Goal: Information Seeking & Learning: Learn about a topic

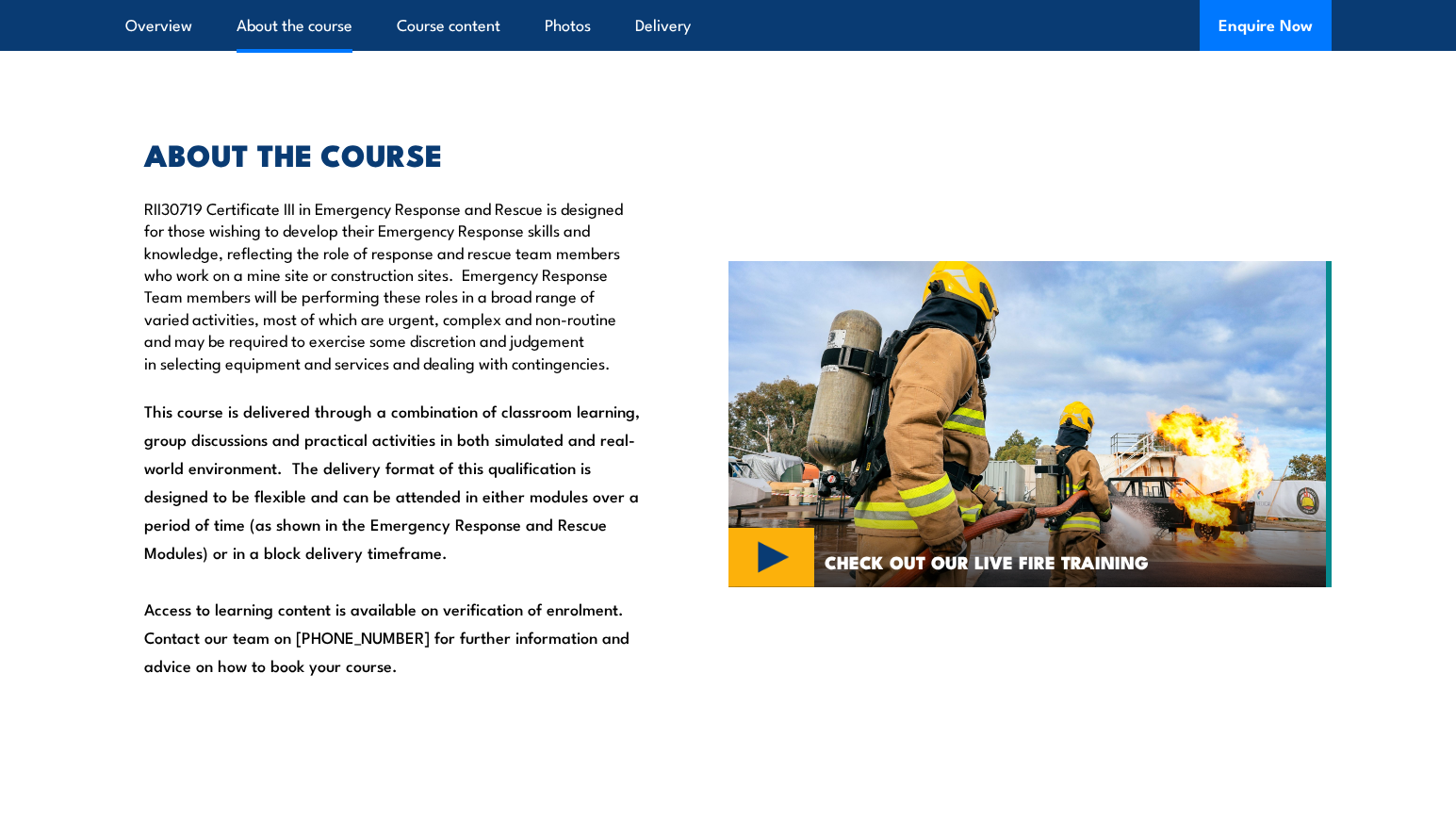
scroll to position [1225, 0]
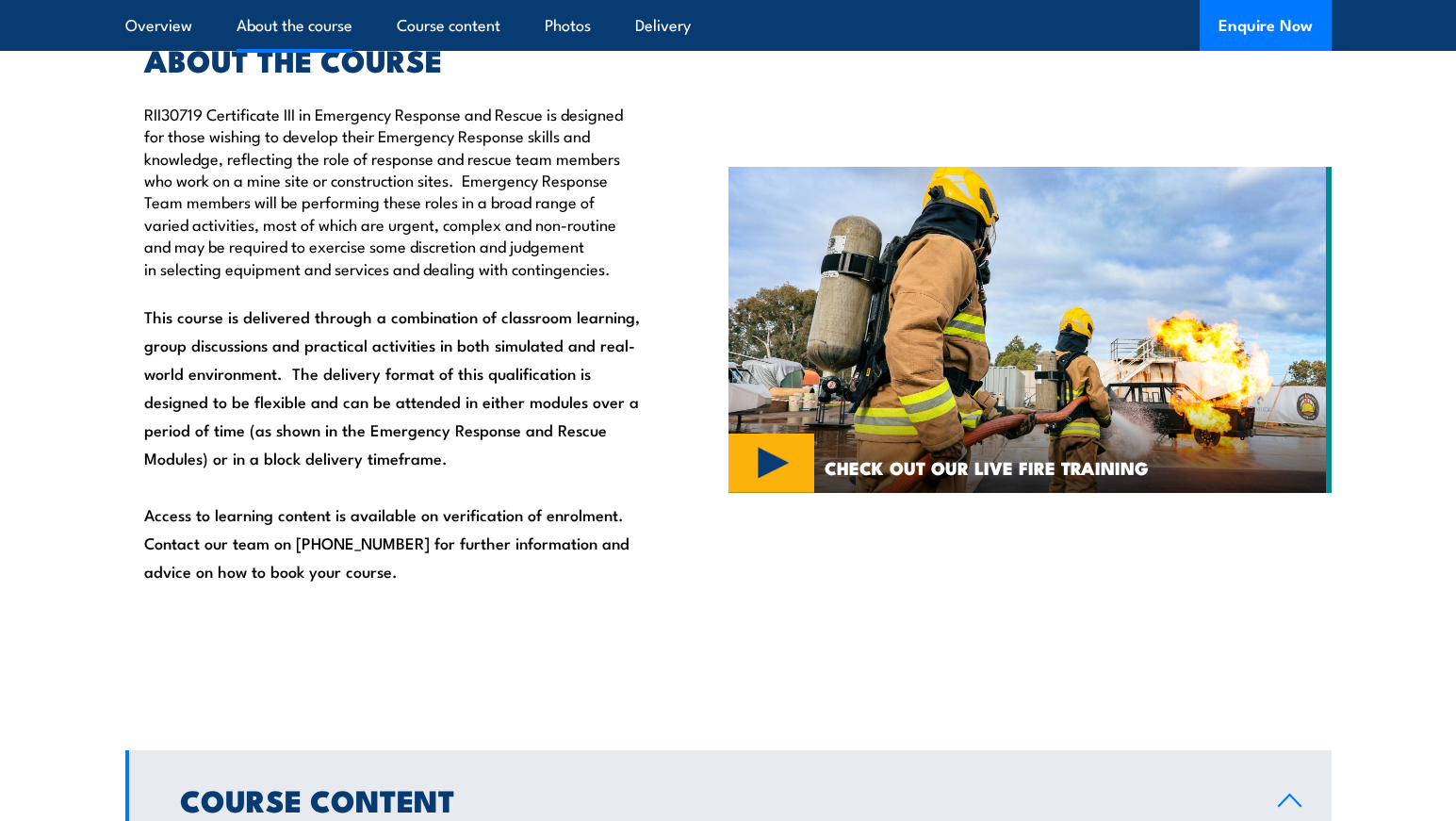
click at [768, 459] on img at bounding box center [1030, 330] width 603 height 326
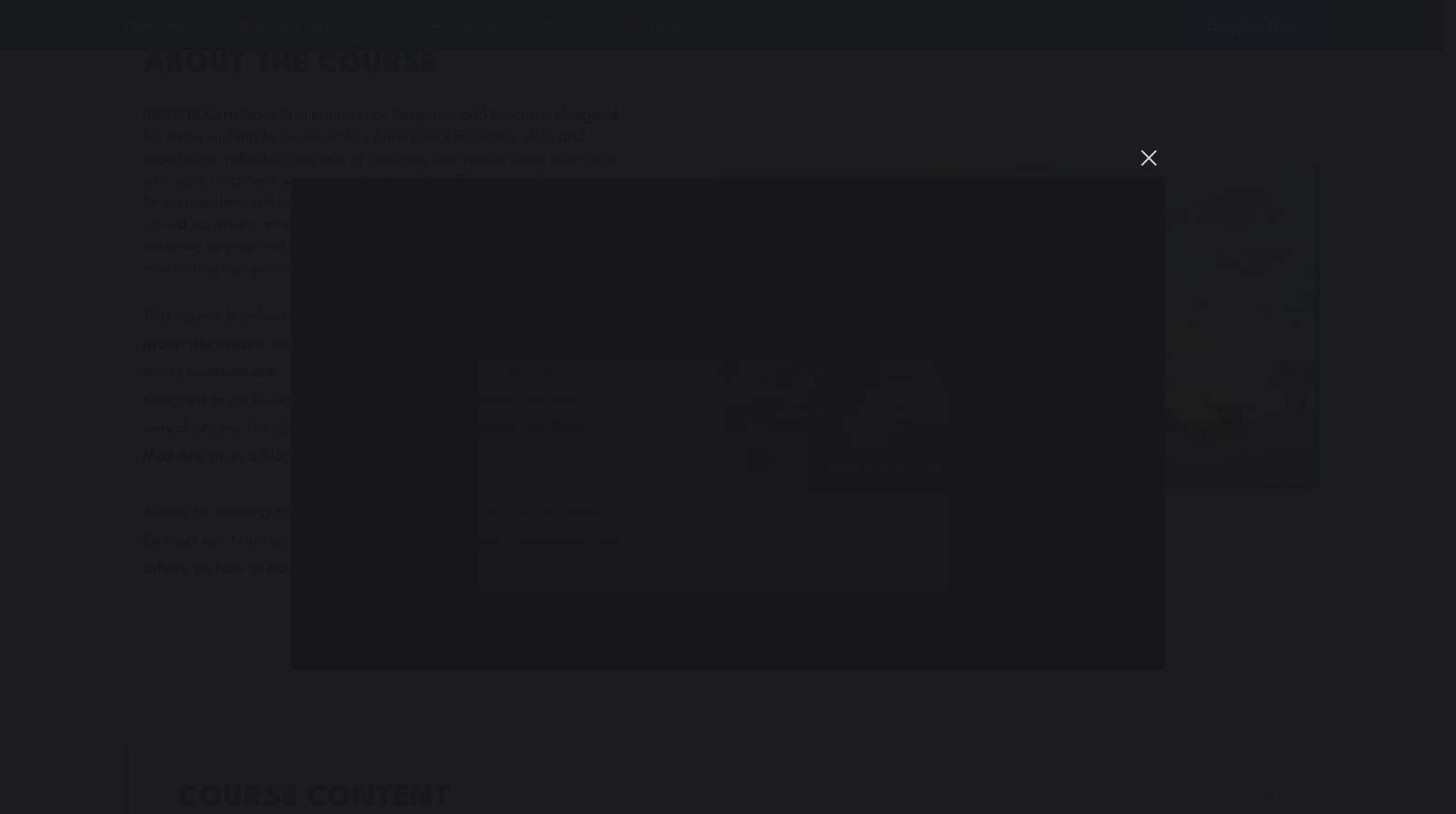
click at [1156, 162] on button "You can close this modal content with the ESC key" at bounding box center [1150, 158] width 32 height 32
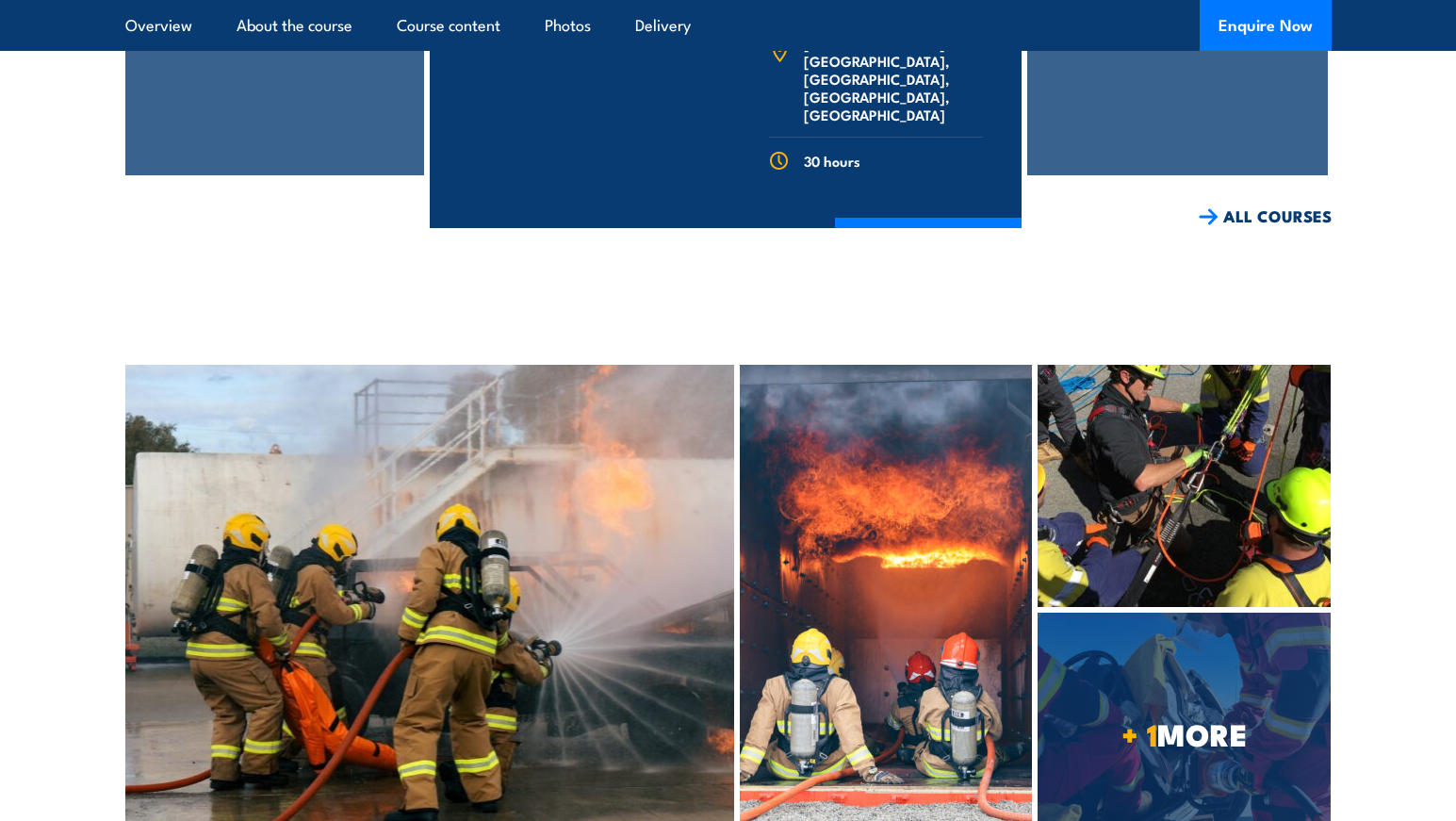
scroll to position [5747, 0]
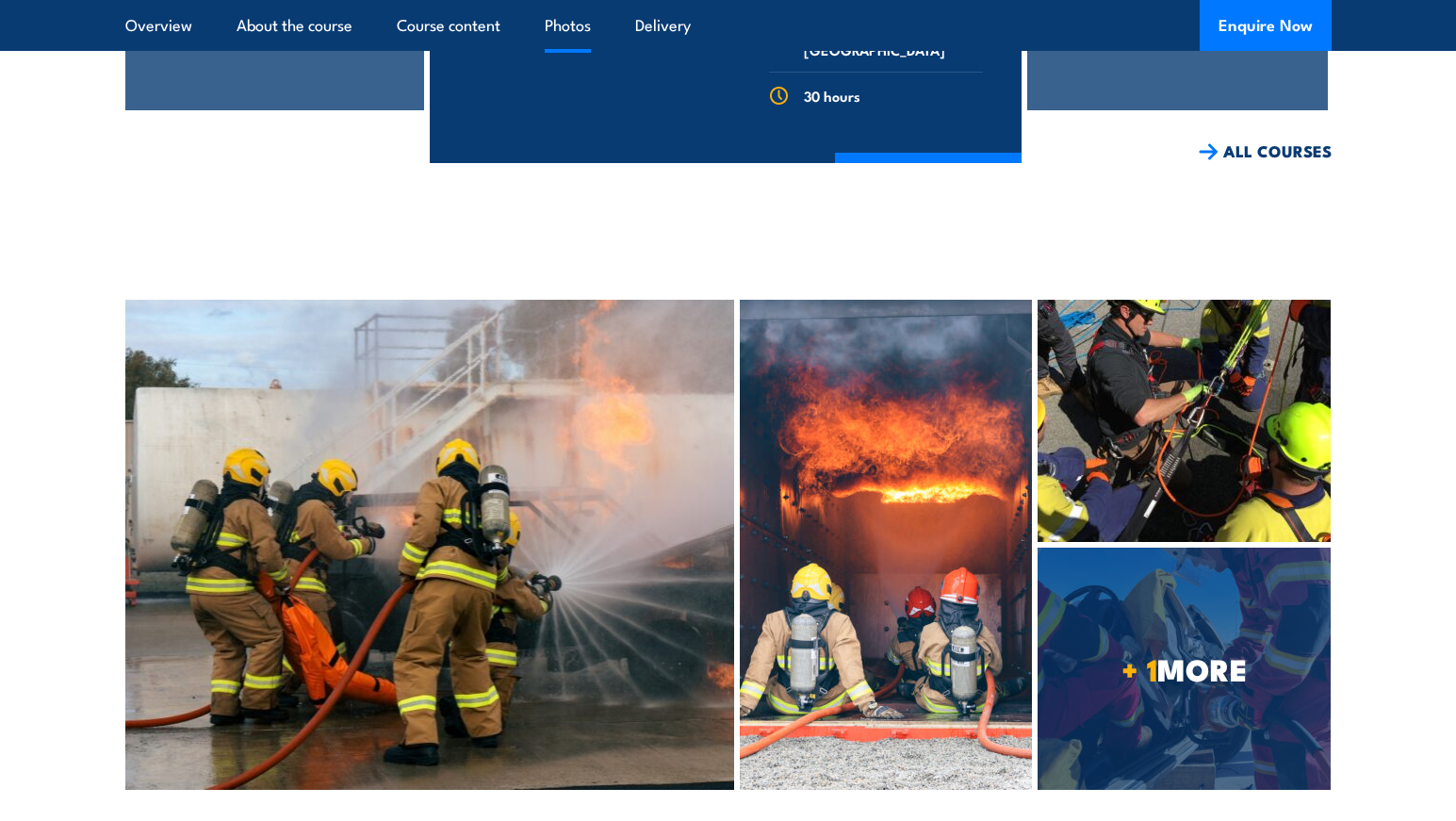
click at [860, 649] on img at bounding box center [886, 544] width 292 height 490
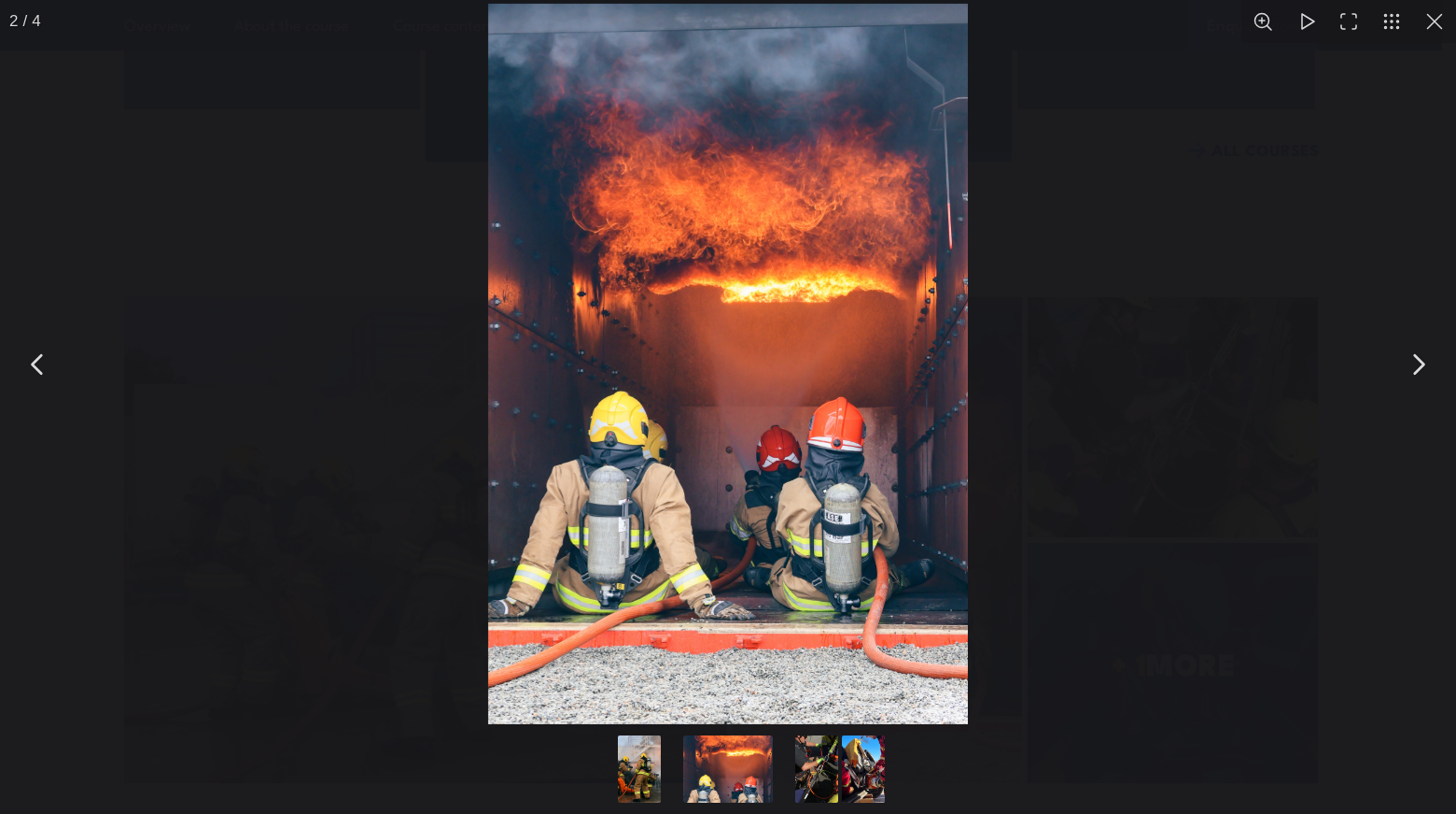
click at [794, 773] on div "You can close this modal content with the ESC key" at bounding box center [754, 771] width 187 height 86
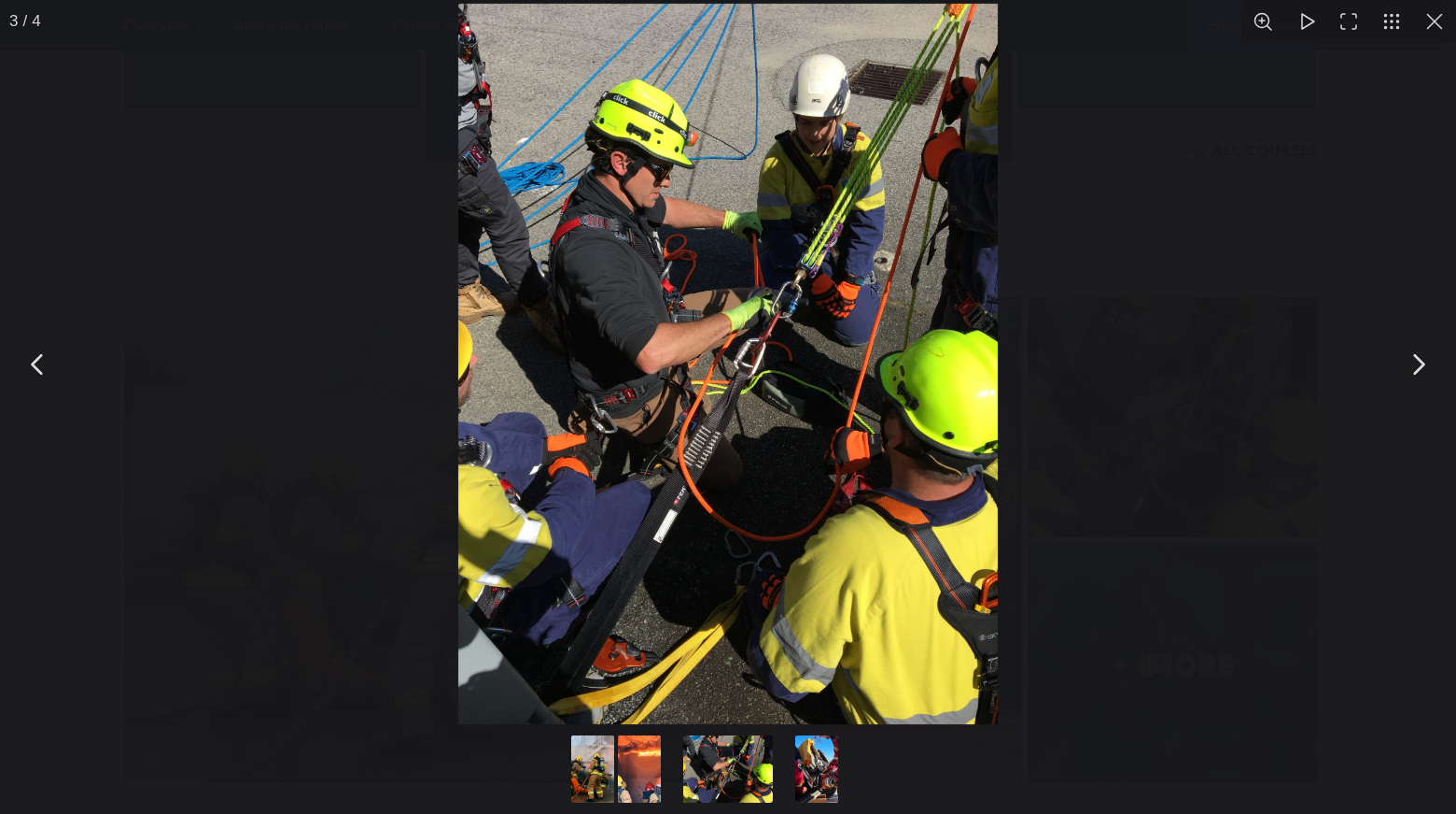
click at [808, 771] on button "Go to slide #4" at bounding box center [816, 769] width 90 height 67
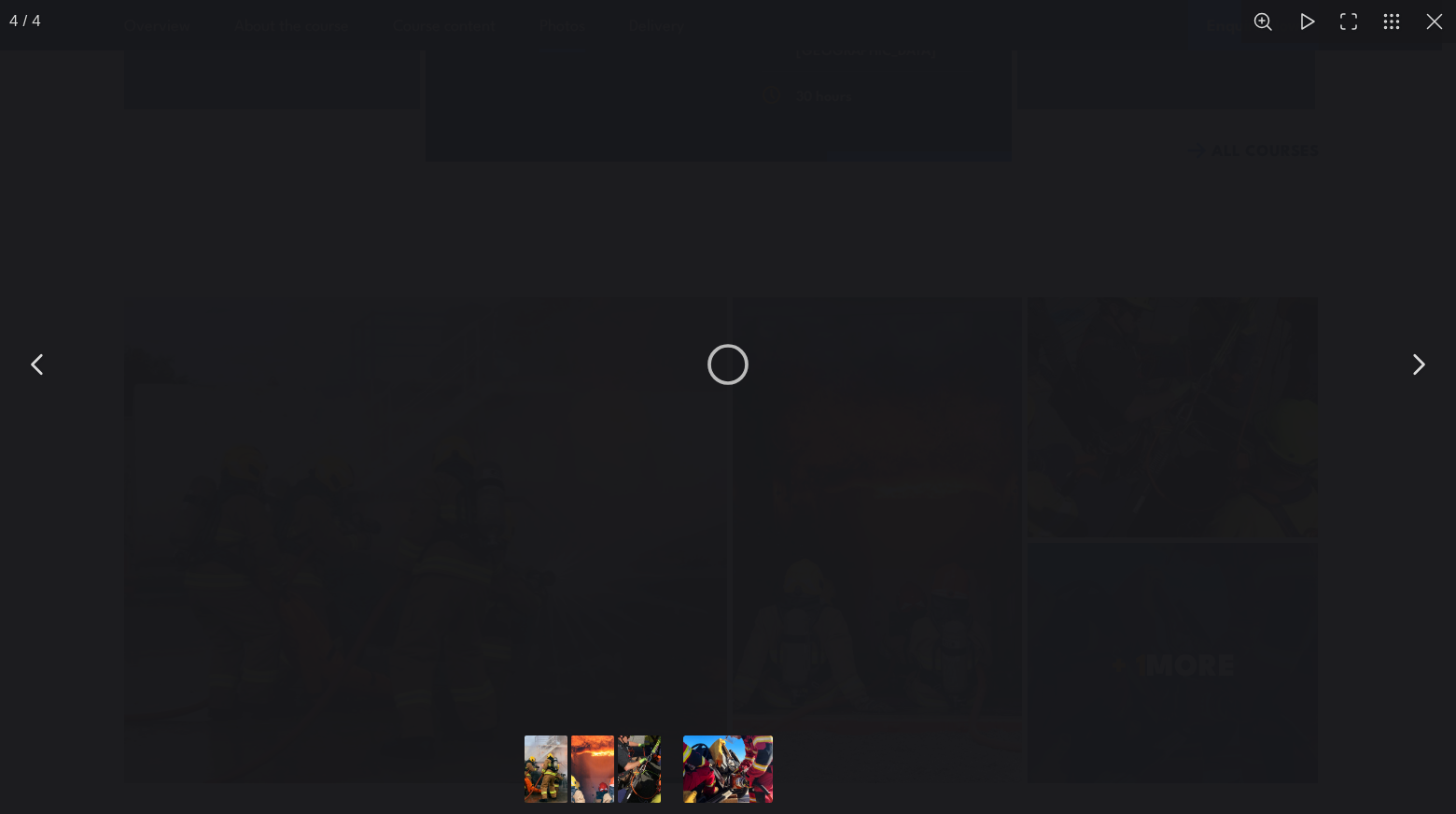
click at [549, 768] on button "Go to slide #1" at bounding box center [546, 769] width 90 height 67
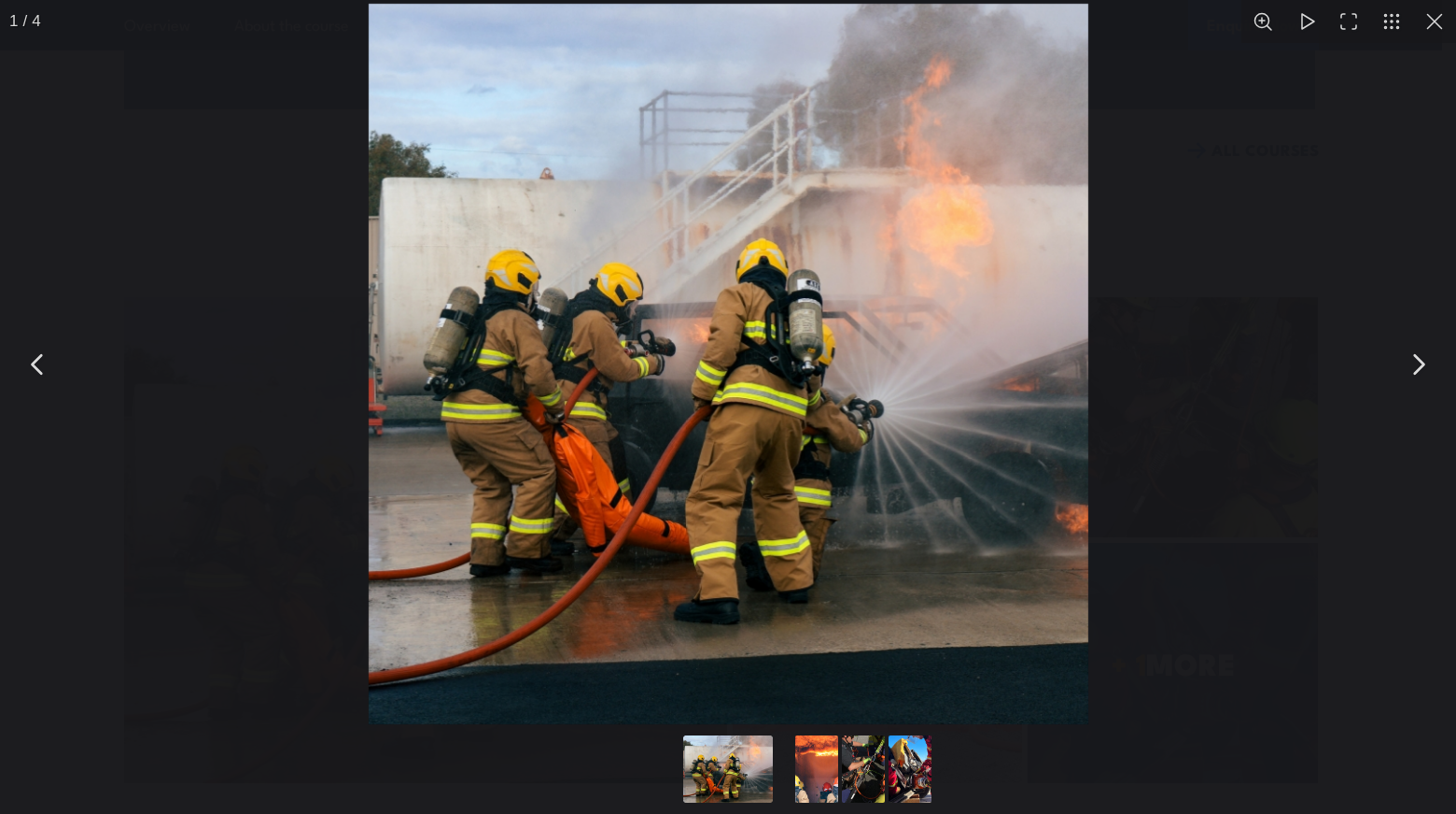
click at [1430, 22] on button "You can close this modal content with the ESC key" at bounding box center [1434, 21] width 43 height 43
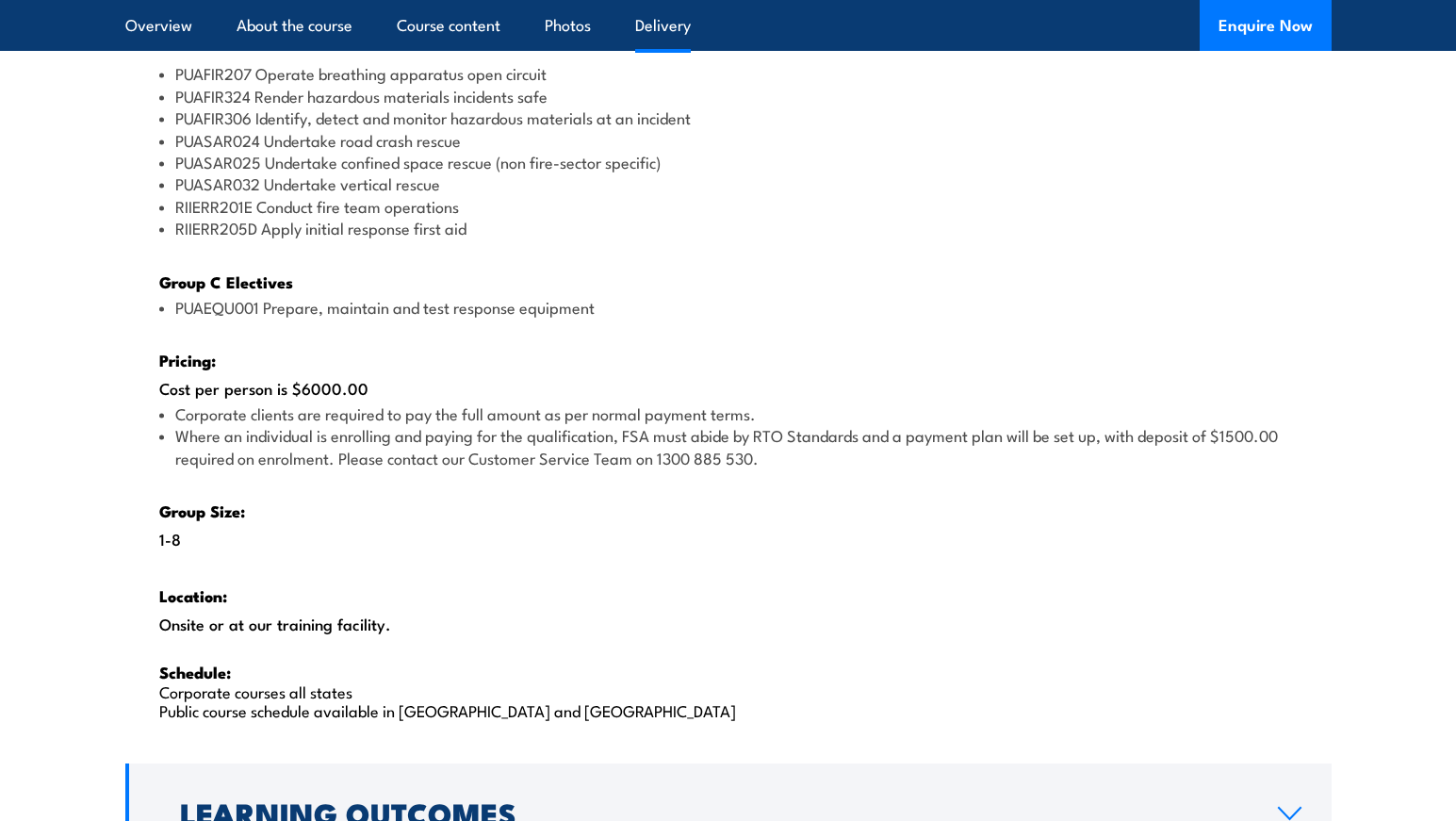
scroll to position [2469, 0]
